Goal: Task Accomplishment & Management: Use online tool/utility

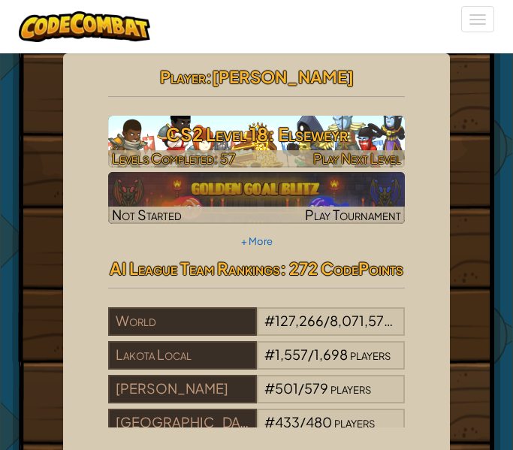
click at [281, 128] on h3 "CS2 Level 18: Elseweyr" at bounding box center [256, 134] width 296 height 34
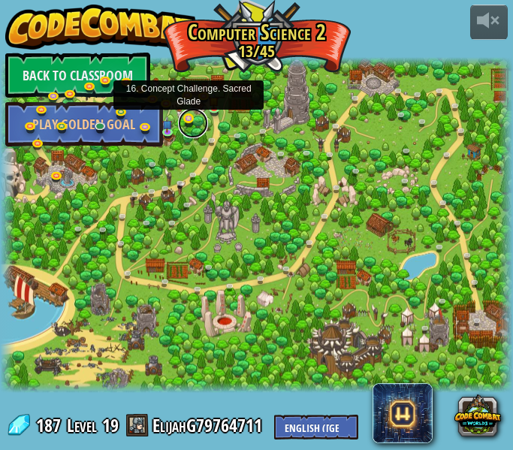
click at [189, 118] on link at bounding box center [193, 123] width 30 height 30
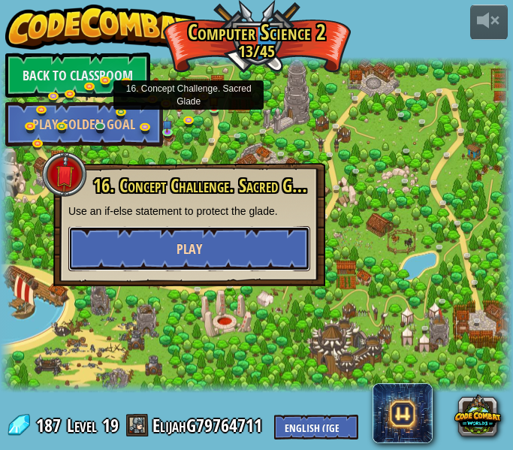
click at [220, 242] on button "Play" at bounding box center [189, 248] width 242 height 45
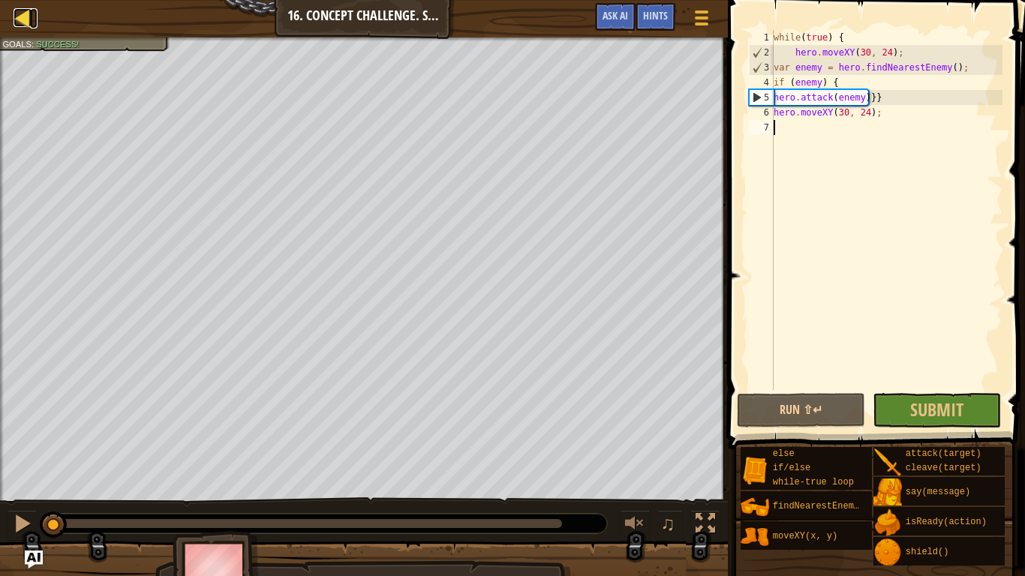
click at [32, 19] on link "Map" at bounding box center [34, 18] width 8 height 20
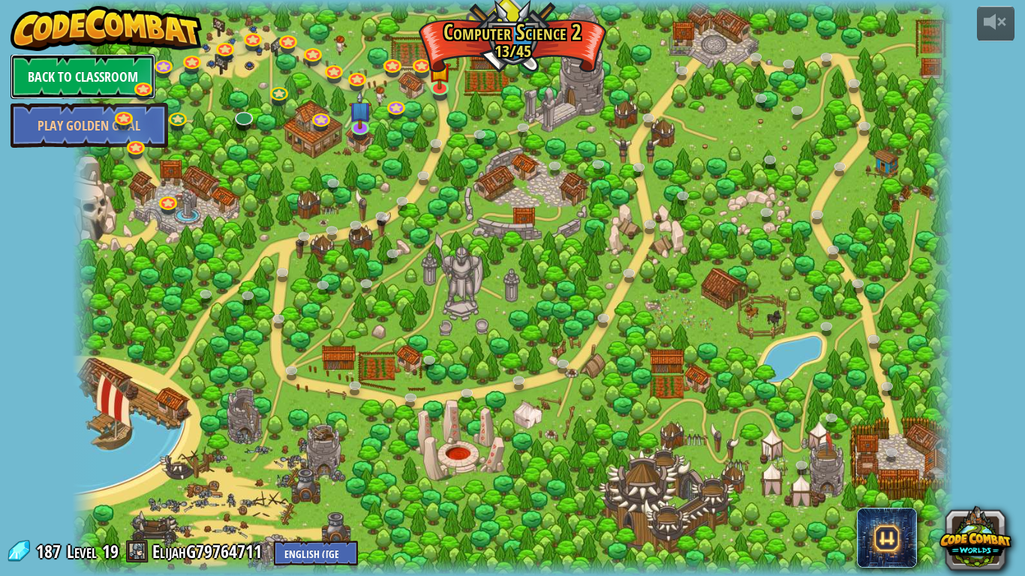
click at [95, 92] on link "Back to Classroom" at bounding box center [83, 76] width 145 height 45
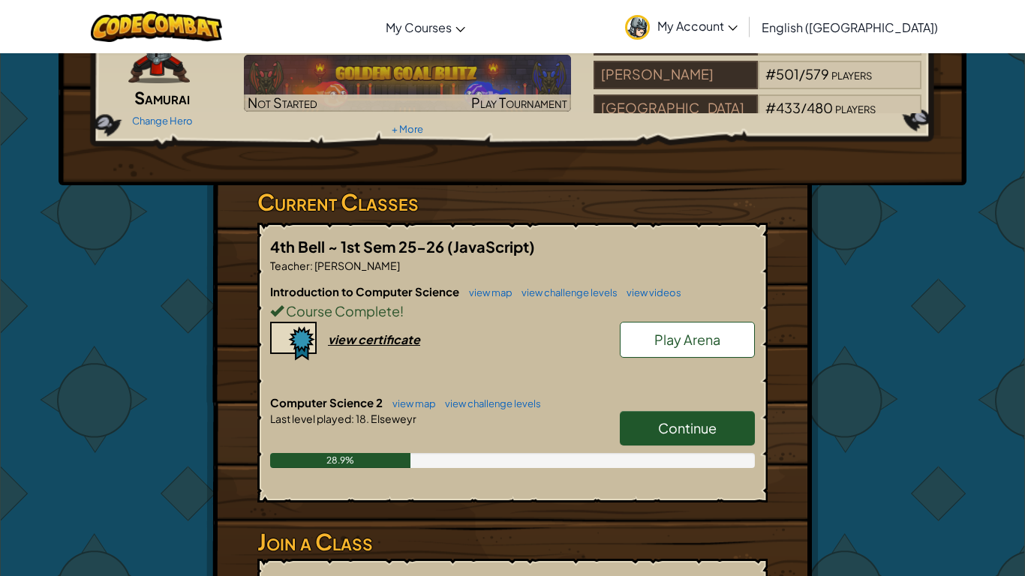
scroll to position [131, 0]
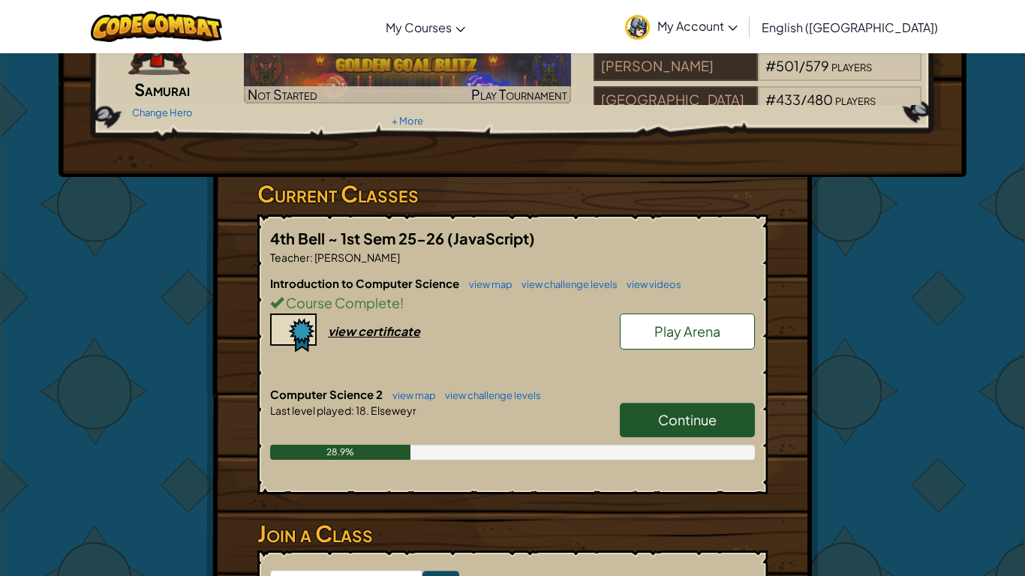
click at [512, 336] on span "Play Arena" at bounding box center [688, 331] width 66 height 17
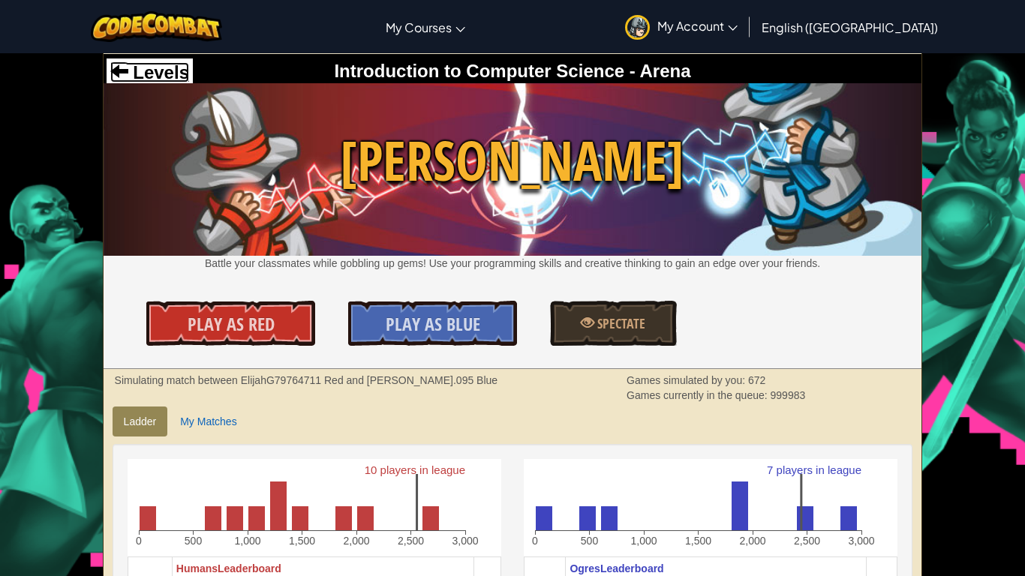
click at [139, 70] on span "Levels" at bounding box center [158, 72] width 61 height 20
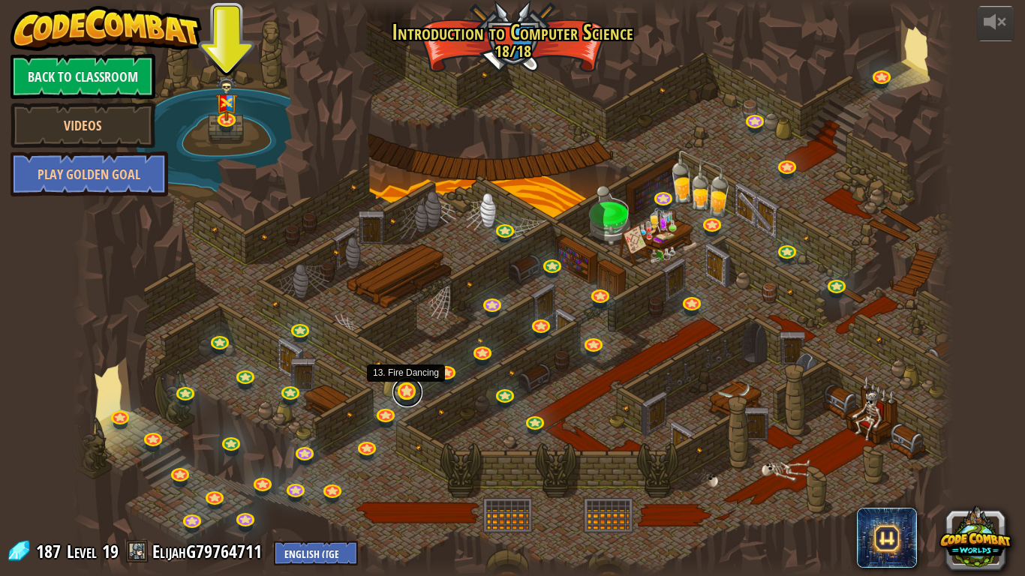
click at [411, 398] on link at bounding box center [408, 393] width 30 height 30
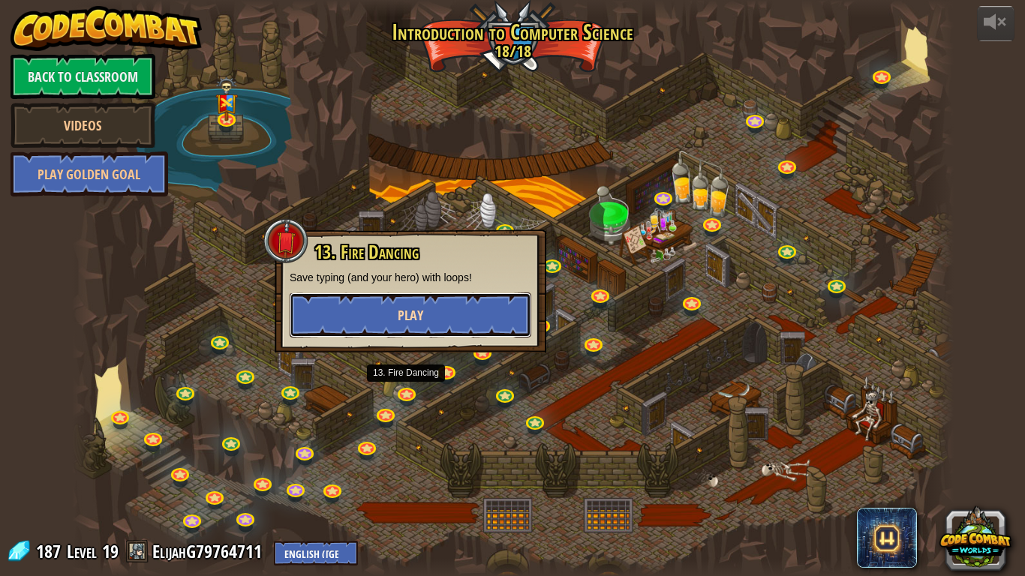
click at [429, 318] on button "Play" at bounding box center [411, 315] width 242 height 45
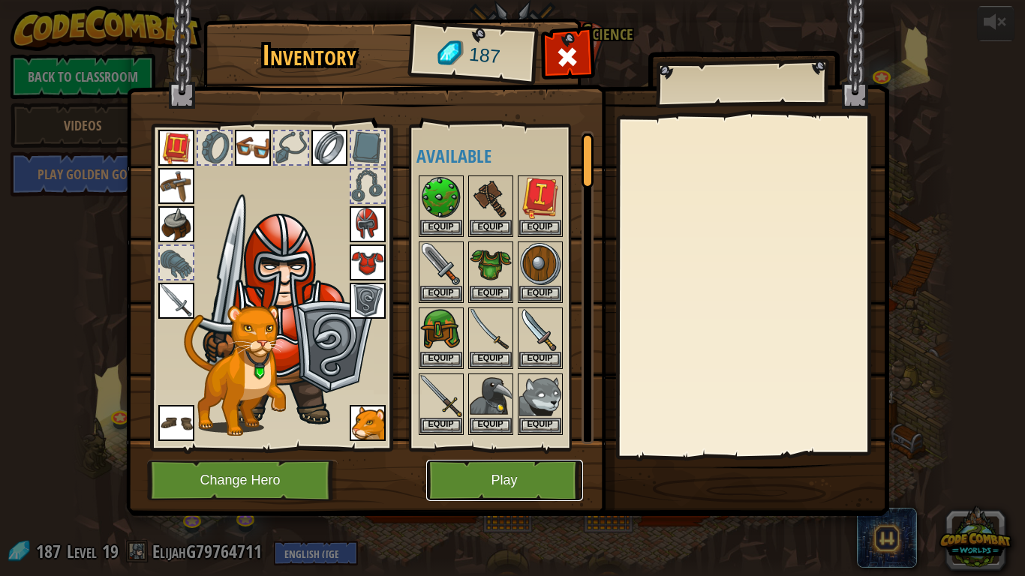
click at [487, 449] on button "Play" at bounding box center [504, 480] width 157 height 41
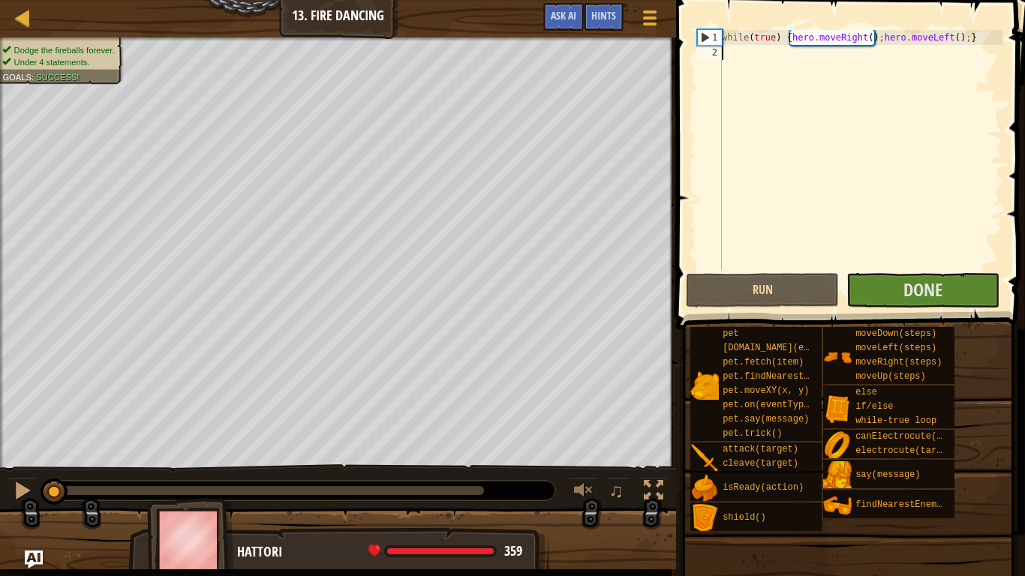
click at [512, 32] on div "while ( true ) { hero . moveRight ( ) ; hero . moveLeft ( ) ; }" at bounding box center [861, 165] width 284 height 270
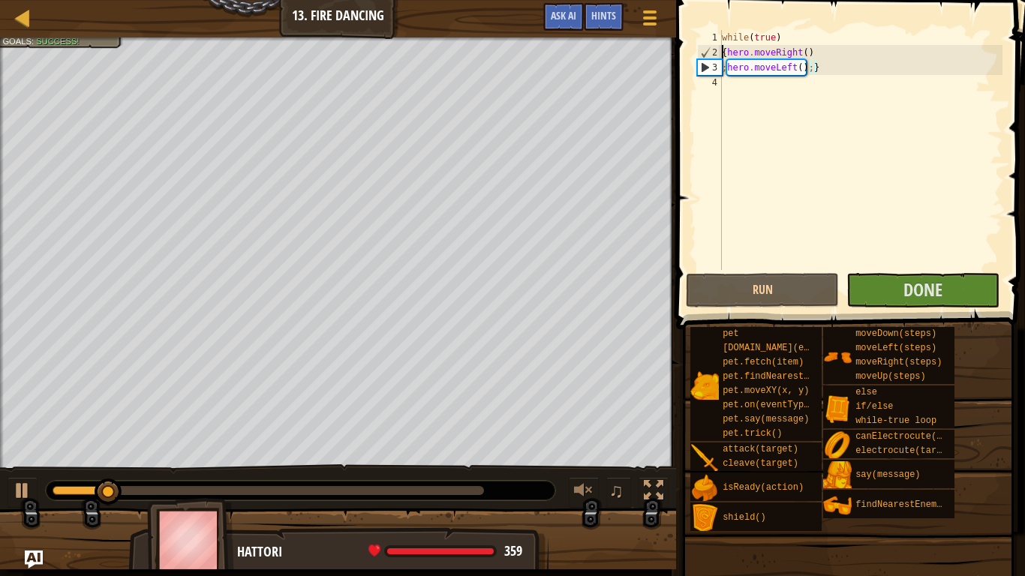
type textarea ";hero.moveLeft();}"
click at [512, 37] on div "while ( true ) { hero . moveRight ( ) ; hero . moveLeft ( ) ; }" at bounding box center [861, 165] width 284 height 270
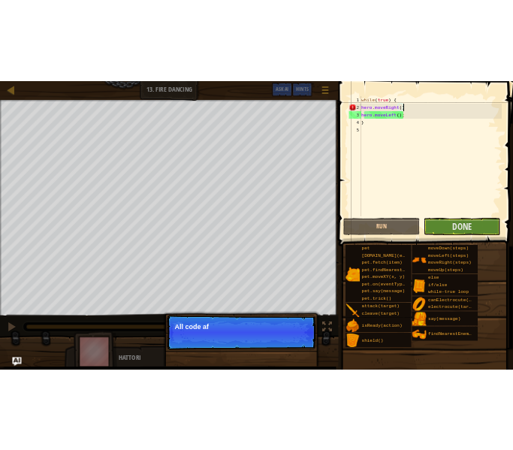
scroll to position [7, 12]
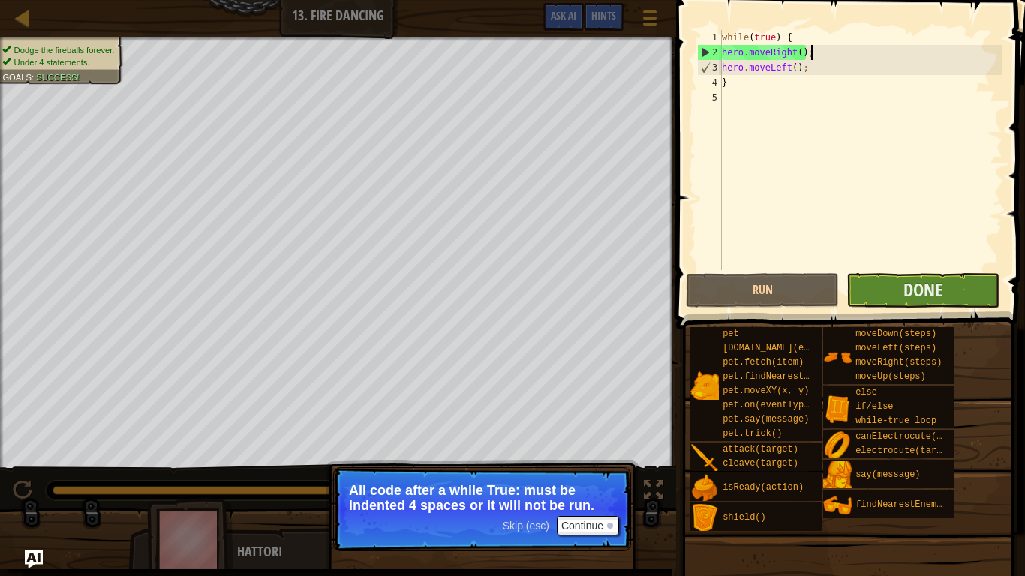
type textarea "hero.moveRight();"
click at [512, 303] on button "Done" at bounding box center [923, 290] width 153 height 35
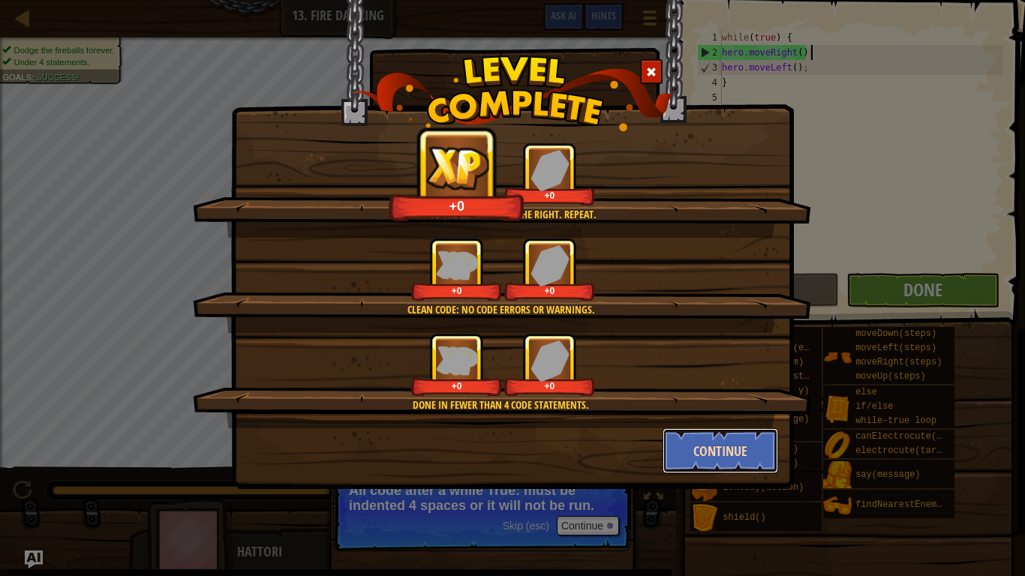
click at [512, 448] on button "Continue" at bounding box center [721, 451] width 116 height 45
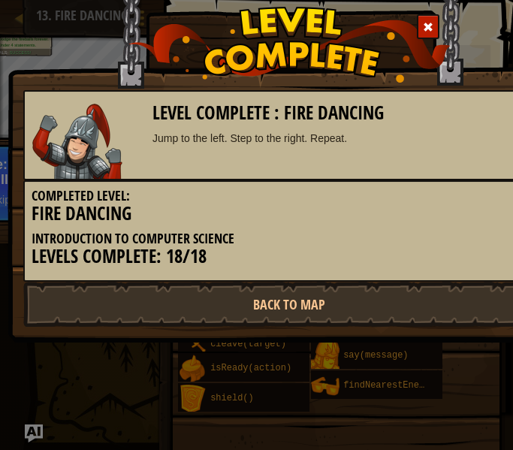
click at [94, 104] on img at bounding box center [77, 141] width 90 height 75
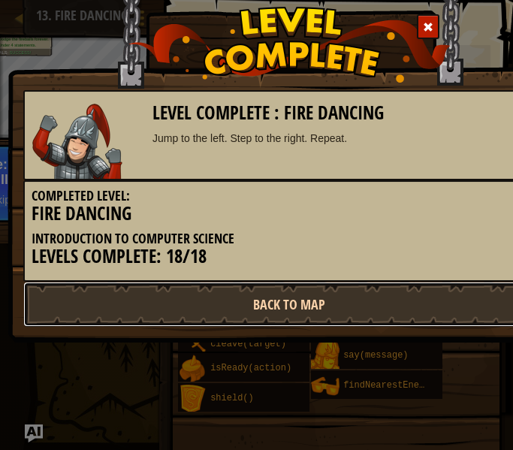
click at [115, 288] on link "Back to Map" at bounding box center [288, 303] width 531 height 45
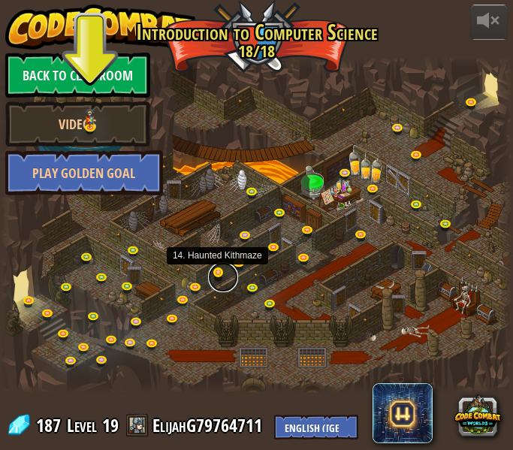
click at [212, 274] on link at bounding box center [223, 277] width 30 height 30
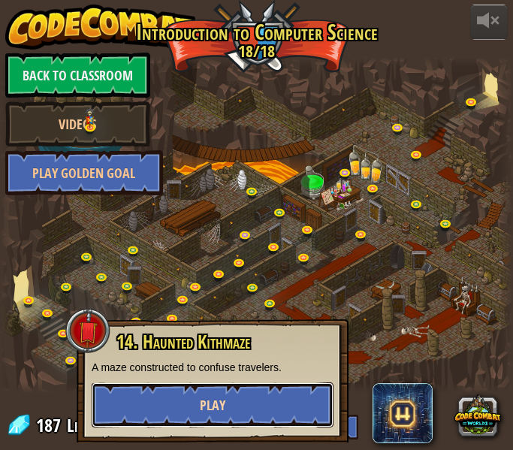
click at [185, 393] on button "Play" at bounding box center [213, 404] width 242 height 45
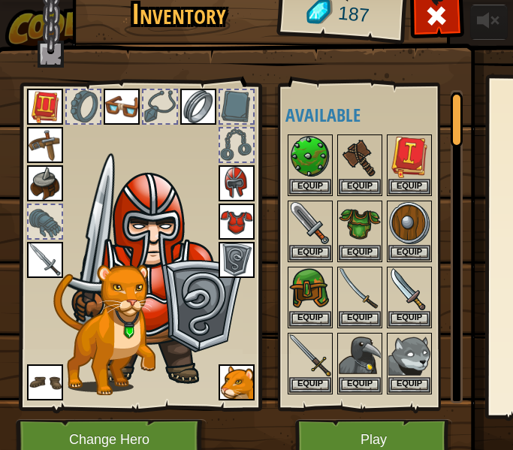
scroll to position [68, 0]
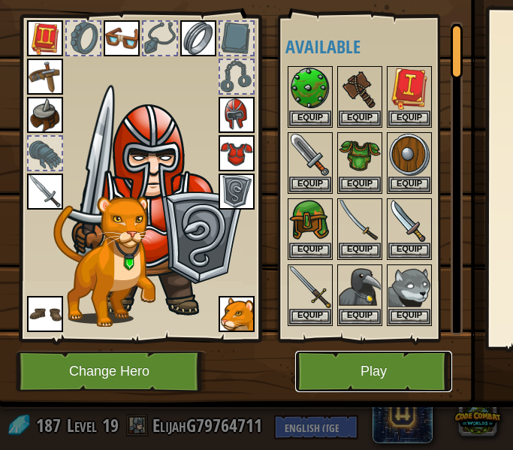
click at [379, 373] on button "Play" at bounding box center [373, 371] width 157 height 41
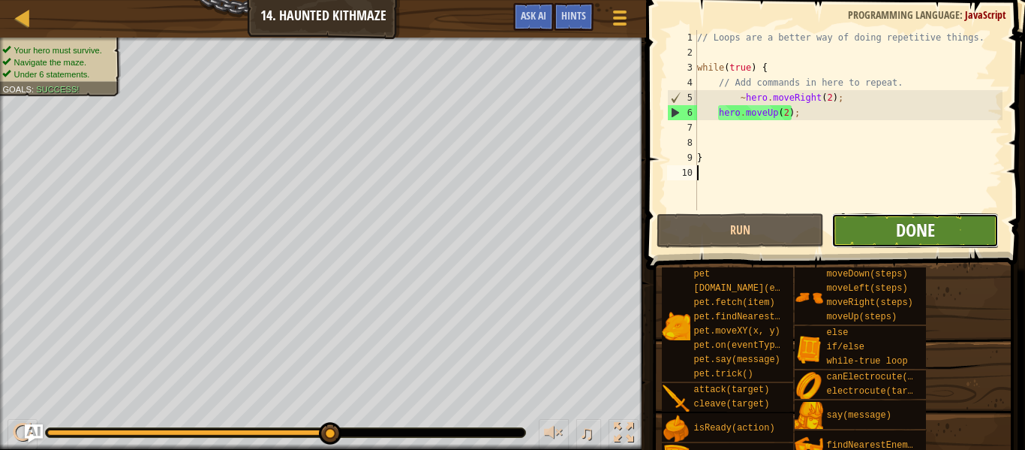
click at [512, 226] on span "Done" at bounding box center [915, 230] width 39 height 24
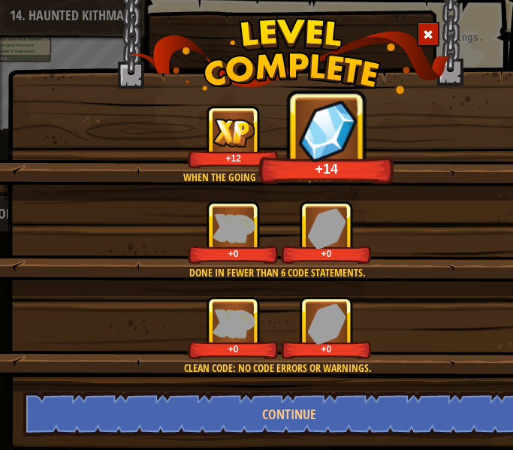
scroll to position [7, 3]
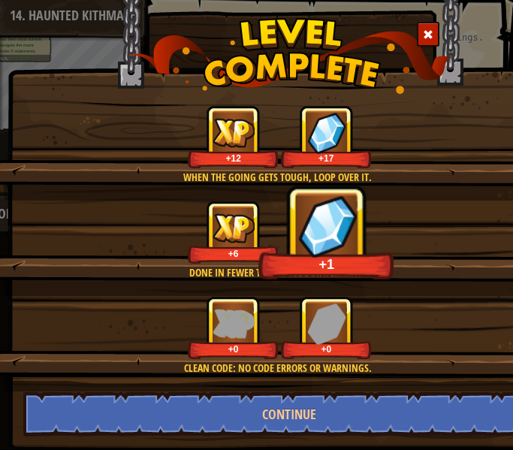
type textarea "said"
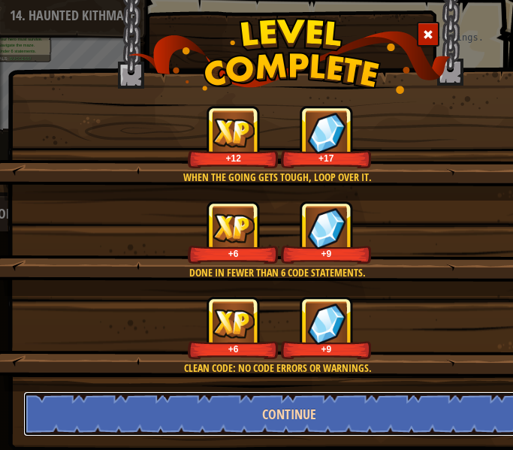
click at [175, 400] on button "Continue" at bounding box center [288, 413] width 531 height 45
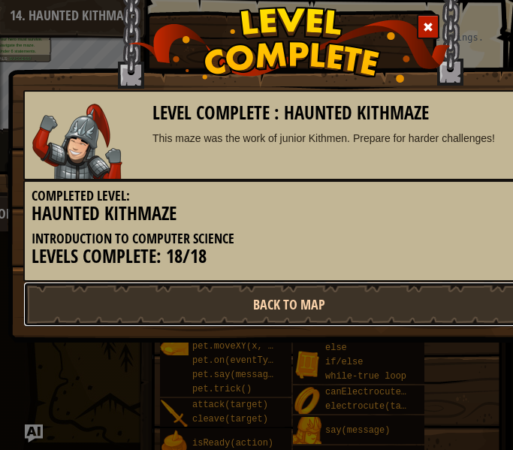
click at [257, 290] on link "Back to Map" at bounding box center [288, 303] width 531 height 45
